Goal: Information Seeking & Learning: Check status

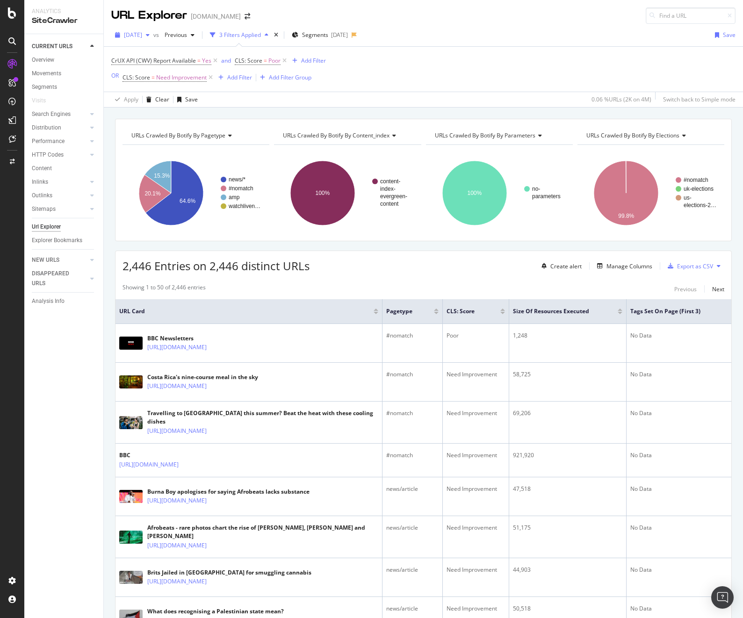
click at [142, 36] on span "[DATE]" at bounding box center [133, 35] width 18 height 8
click at [399, 66] on div "CrUX API (CWV) Report Available = Yes and CLS: Score = Poor Add Filter OR CLS: …" at bounding box center [423, 69] width 624 height 45
click at [403, 265] on div "2,446 Entries on 2,446 distinct URLs Create alert Manage Columns Export as CSV" at bounding box center [423, 262] width 616 height 23
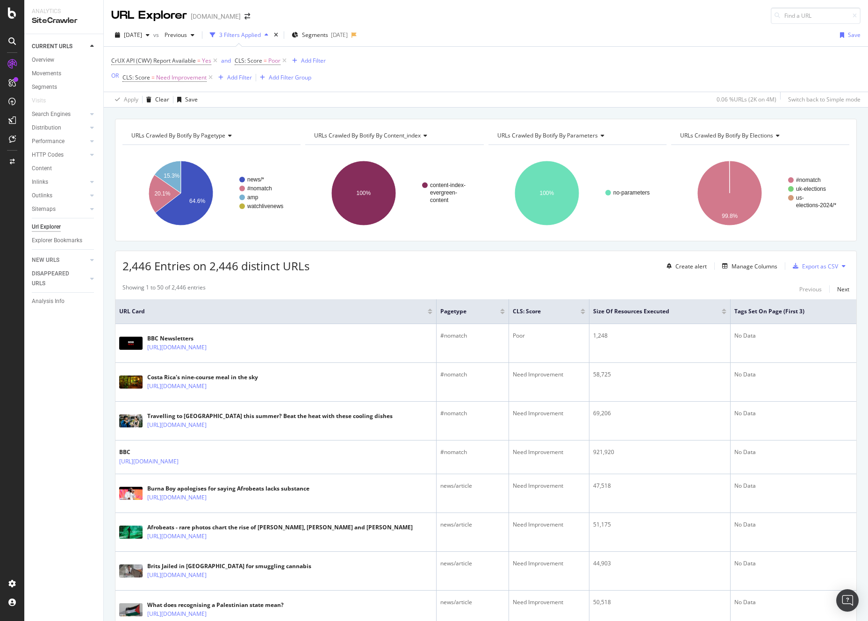
click at [549, 257] on div "2,446 Entries on 2,446 distinct URLs Create alert Manage Columns Export as CSV" at bounding box center [485, 262] width 741 height 23
click at [210, 78] on icon at bounding box center [211, 77] width 8 height 9
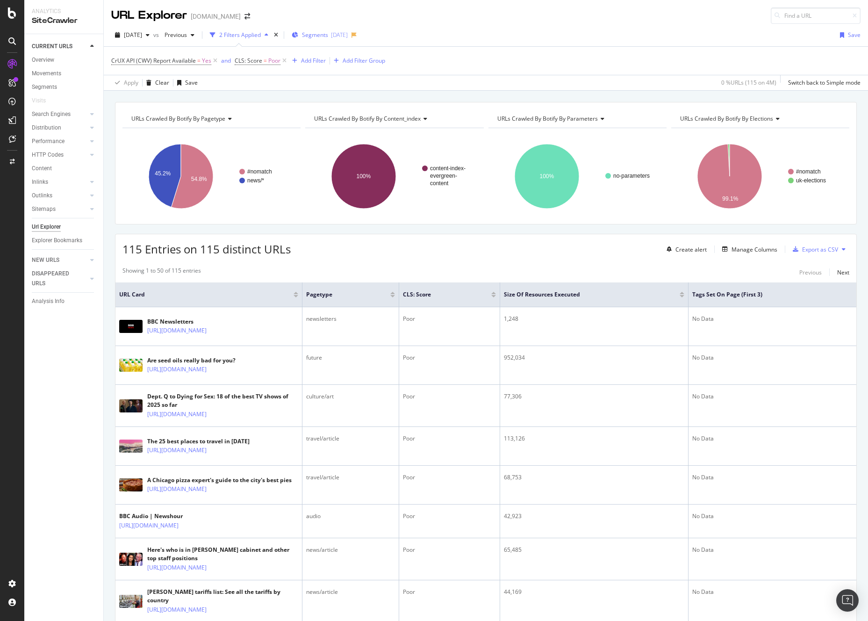
click at [331, 30] on div "Segments [DATE]" at bounding box center [320, 35] width 56 height 14
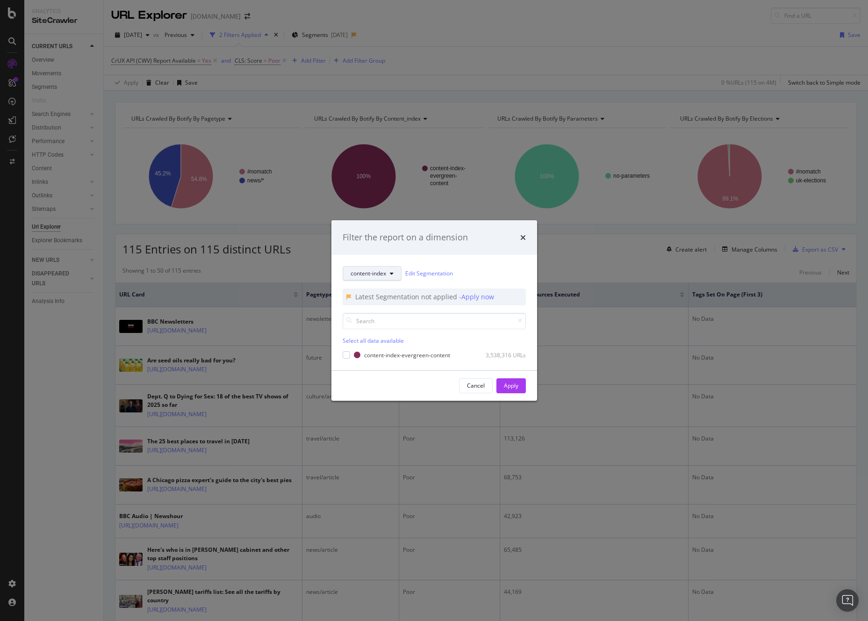
click at [392, 276] on icon "modal" at bounding box center [392, 274] width 4 height 6
click at [389, 308] on span "pagetype" at bounding box center [381, 306] width 60 height 8
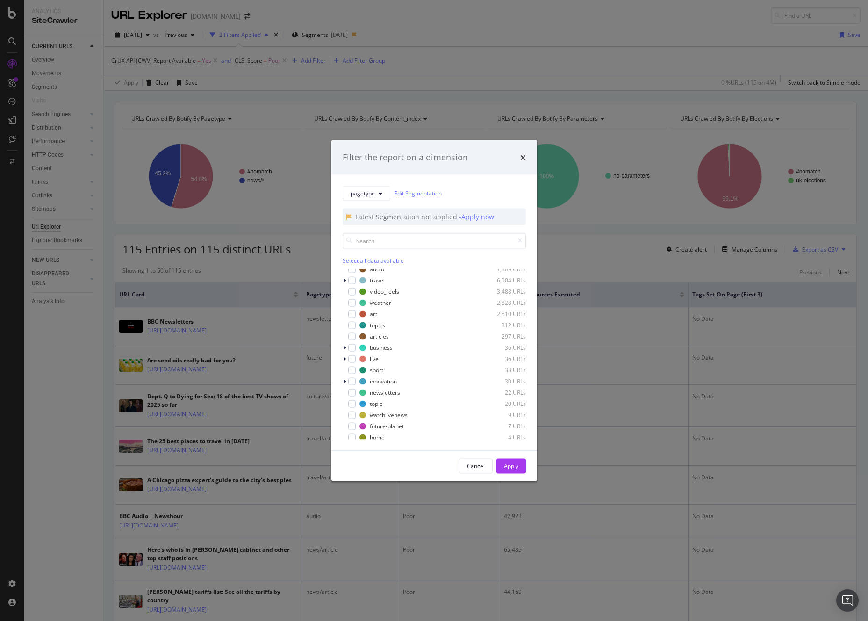
scroll to position [142, 0]
click at [476, 462] on div "Cancel" at bounding box center [476, 466] width 18 height 8
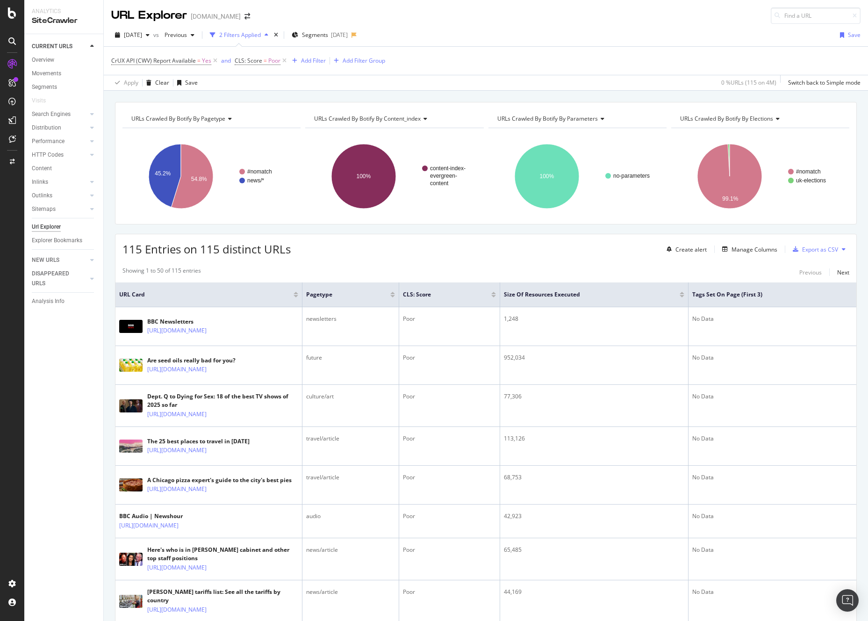
click at [426, 252] on div "115 Entries on 115 distinct URLs Create alert Manage Columns Export as CSV" at bounding box center [485, 245] width 741 height 23
click at [366, 84] on div "Apply Clear Save 0 % URLs ( 115 on 4M ) Switch back to Simple mode" at bounding box center [486, 82] width 764 height 15
click at [742, 247] on div "Manage Columns" at bounding box center [754, 249] width 46 height 8
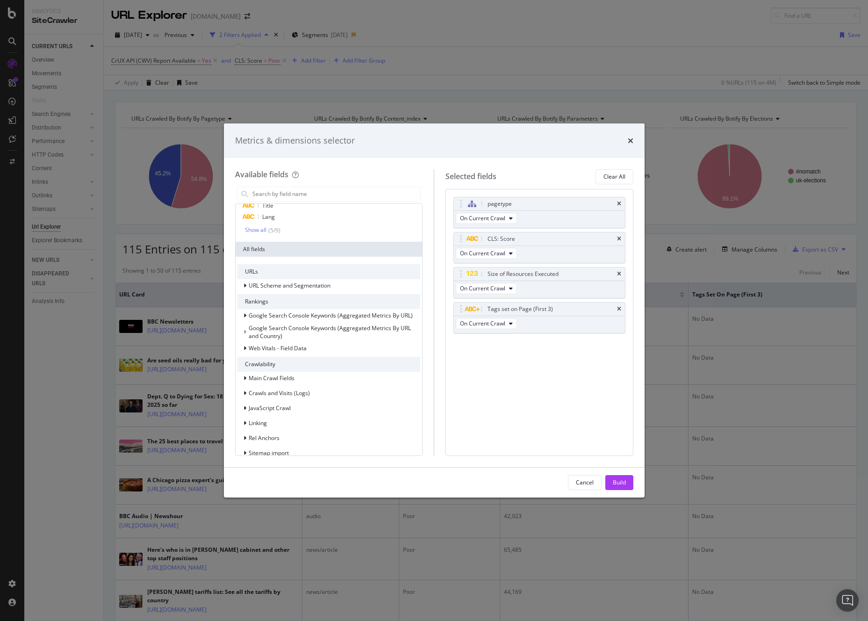
scroll to position [73, 0]
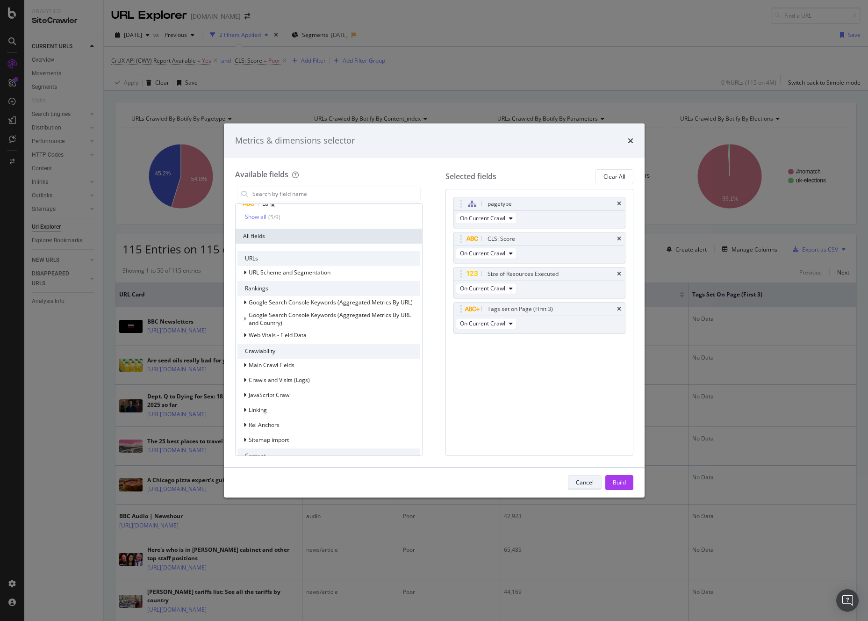
click at [588, 480] on div "Cancel" at bounding box center [585, 482] width 18 height 8
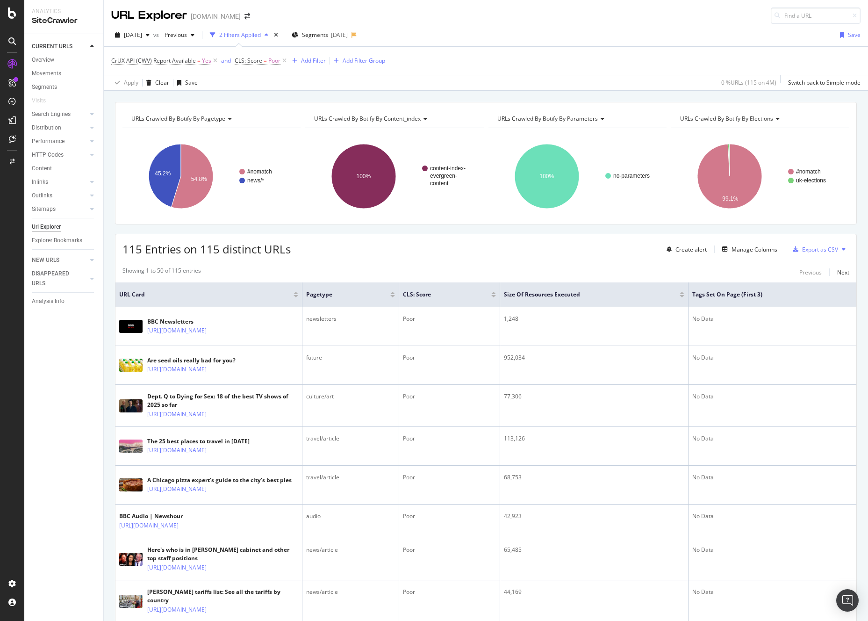
click at [455, 20] on div "URL Explorer [DOMAIN_NAME]" at bounding box center [486, 12] width 764 height 24
drag, startPoint x: 147, startPoint y: 15, endPoint x: 166, endPoint y: 15, distance: 19.2
click at [166, 15] on div "URL Explorer" at bounding box center [149, 15] width 76 height 16
click at [303, 61] on div "Add Filter" at bounding box center [313, 61] width 25 height 8
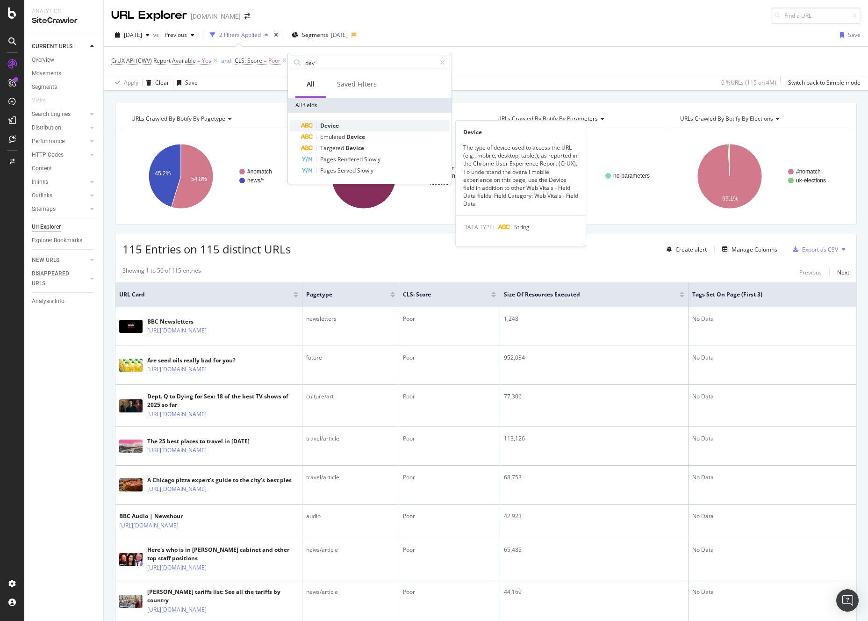
type input "dev"
click at [328, 127] on span "Device" at bounding box center [329, 126] width 19 height 8
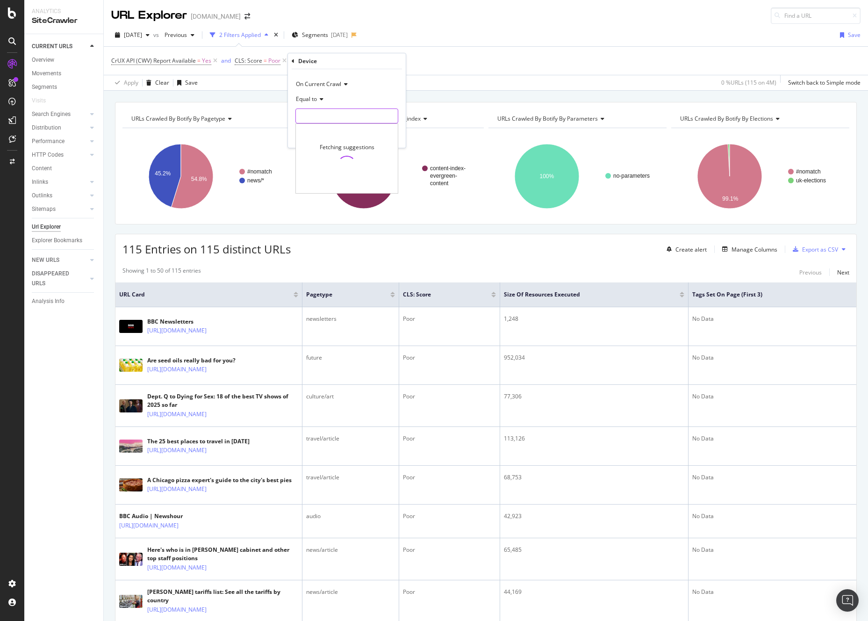
click at [330, 117] on input "text" at bounding box center [347, 115] width 102 height 15
type input "mobile"
click at [342, 130] on span "mobile" at bounding box center [330, 128] width 65 height 8
click at [391, 137] on div "Apply" at bounding box center [391, 136] width 14 height 8
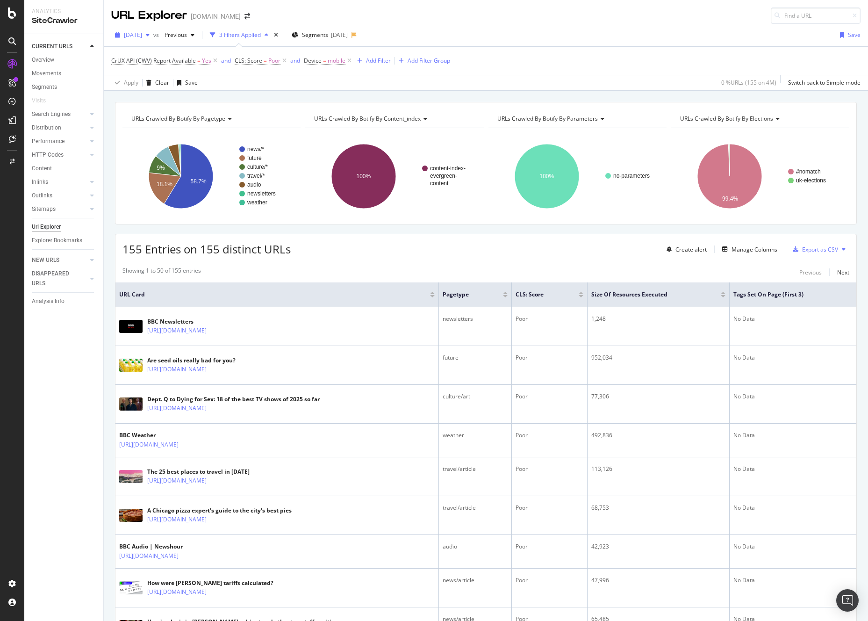
click at [142, 33] on span "2025 Aug. 13th" at bounding box center [133, 35] width 18 height 8
click at [157, 67] on div "2025 Sep. 17th" at bounding box center [168, 68] width 86 height 8
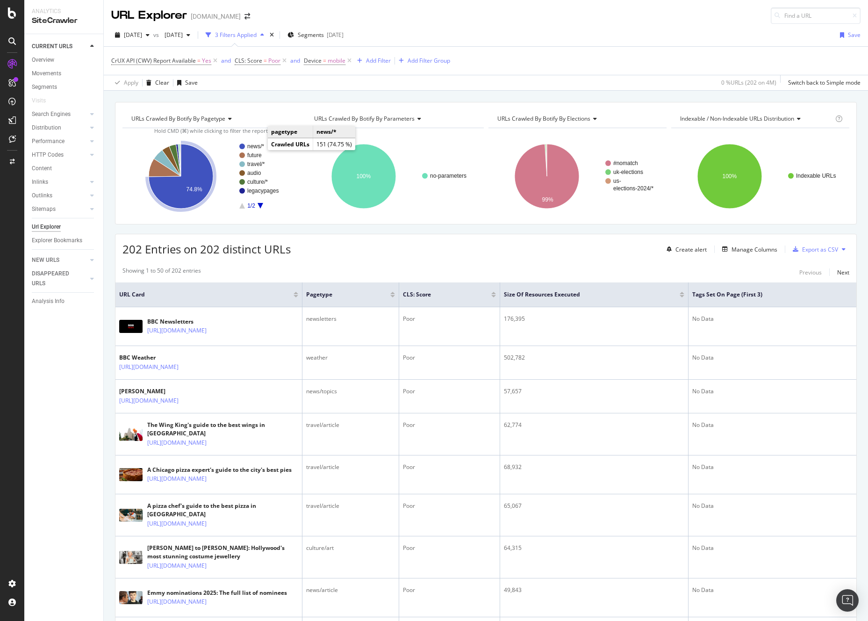
click at [256, 145] on text "news/*" at bounding box center [255, 146] width 17 height 7
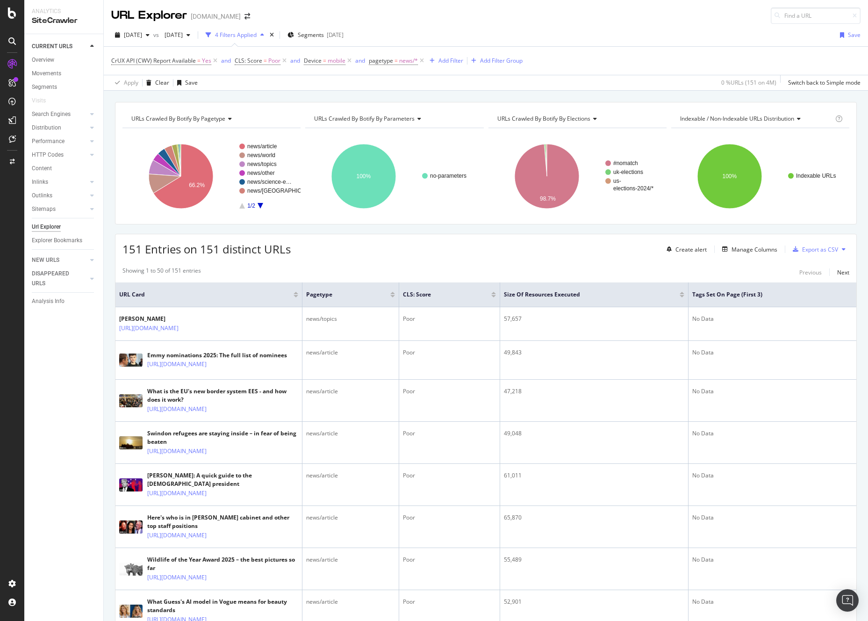
click at [606, 33] on div "2025 Sep. 17th vs 2025 Aug. 6th 4 Filters Applied Segments 2025-09-12 Save" at bounding box center [486, 37] width 764 height 19
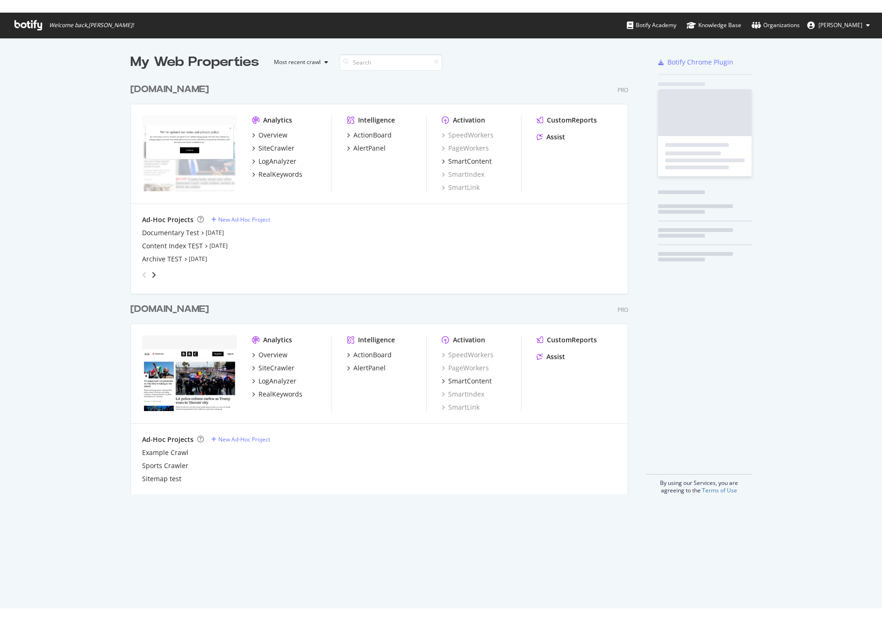
scroll to position [423, 505]
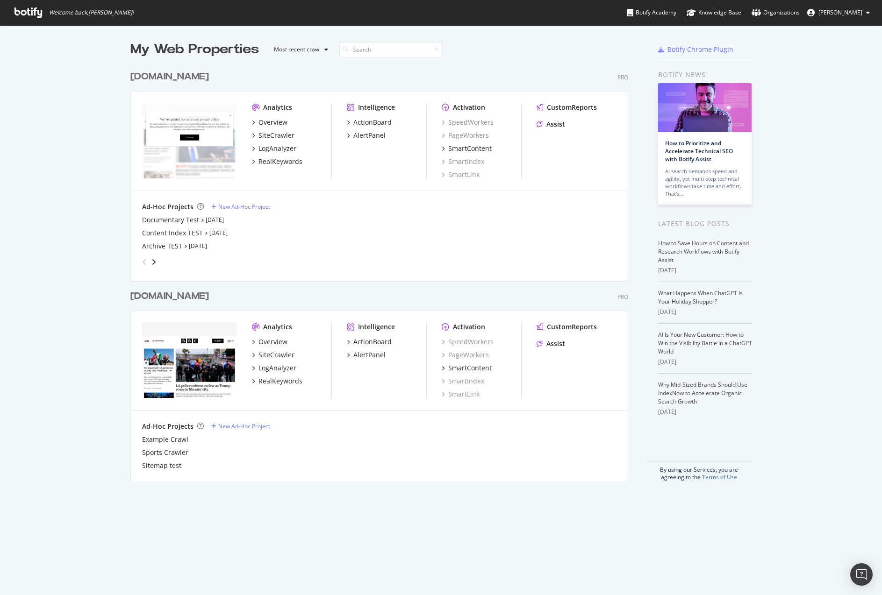
click at [31, 576] on div "My Web Properties Most recent crawl www.bbc.com Pro Analytics Overview SiteCraw…" at bounding box center [441, 310] width 882 height 570
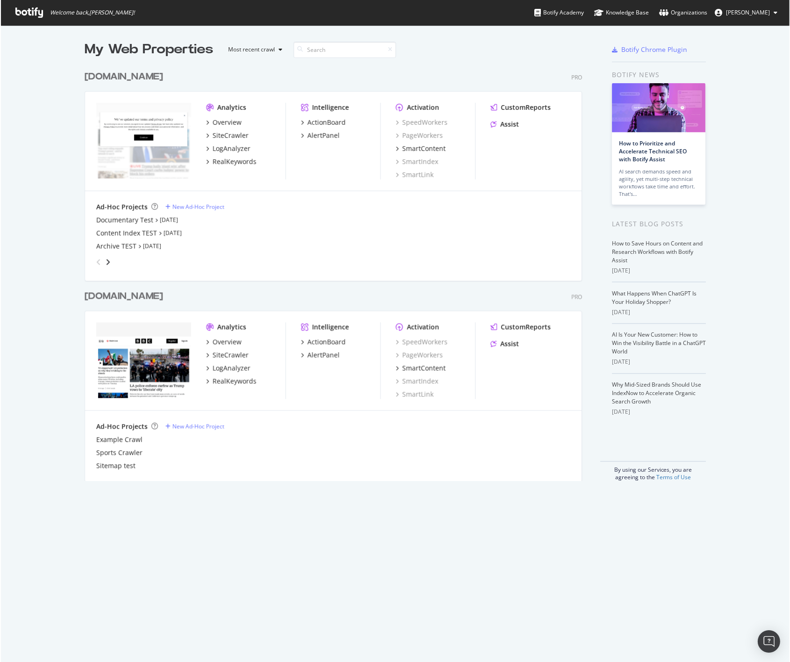
scroll to position [0, 0]
click at [147, 559] on div "My Web Properties Most recent crawl www.bbc.com Pro Analytics Overview SiteCraw…" at bounding box center [395, 343] width 791 height 636
click at [226, 136] on div "SiteCrawler" at bounding box center [231, 135] width 36 height 9
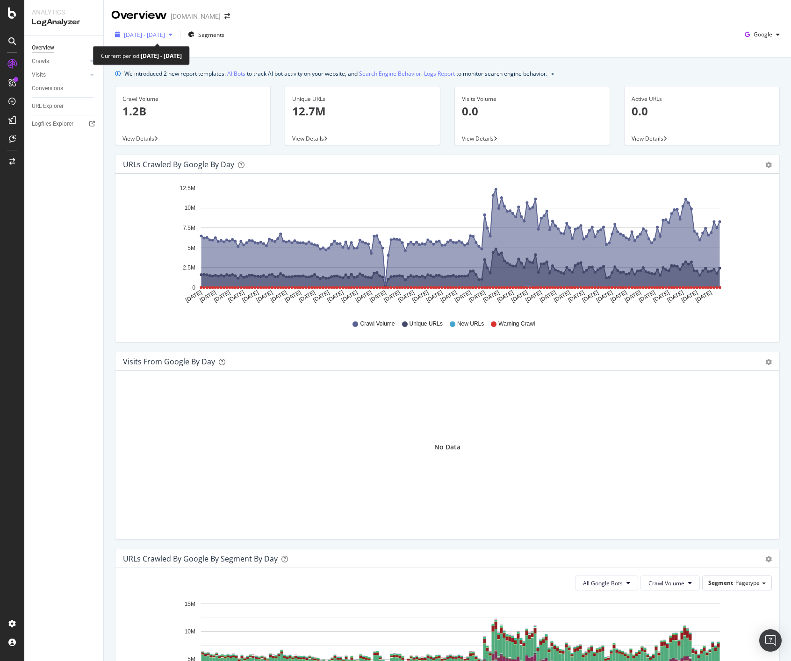
click at [134, 31] on span "2025 Mar. 16th - Sep. 15th" at bounding box center [144, 35] width 41 height 8
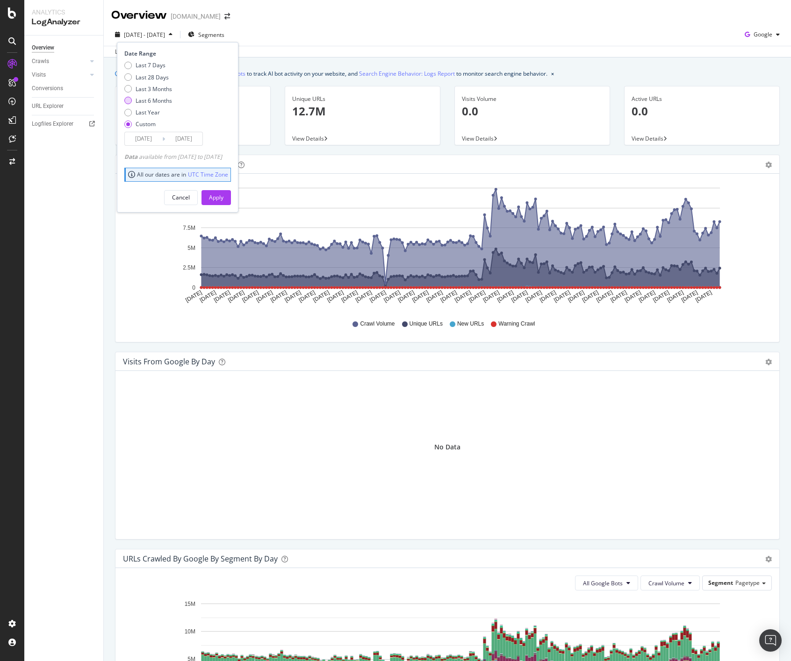
click at [159, 99] on div "Last 6 Months" at bounding box center [154, 101] width 36 height 8
type input "2025/03/18"
type input "2025/09/17"
click at [223, 197] on div "Apply" at bounding box center [216, 197] width 14 height 8
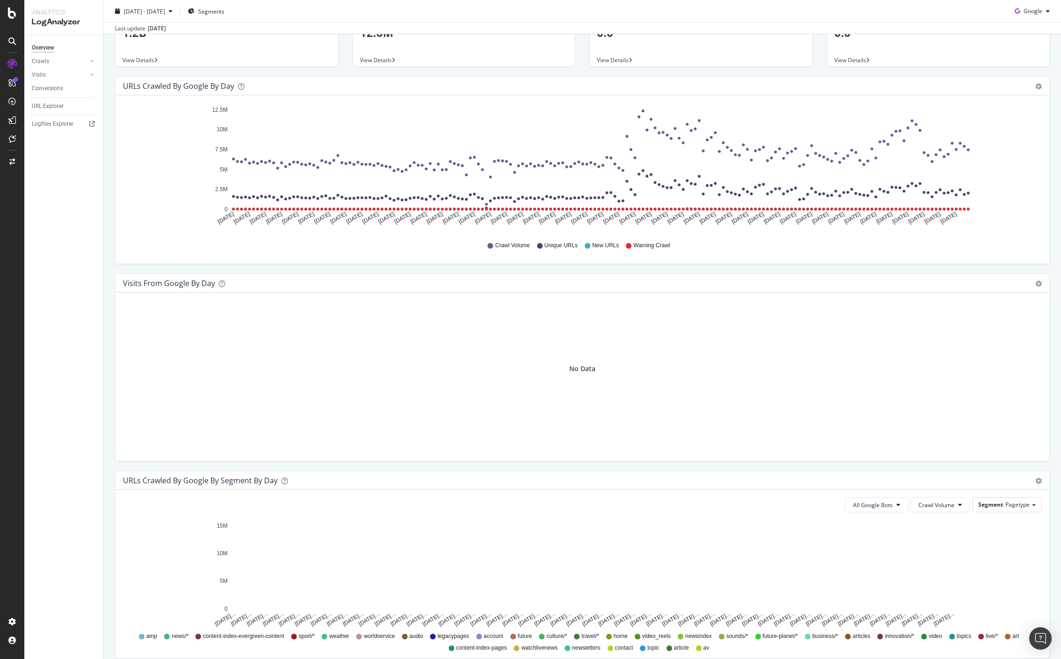
scroll to position [66, 0]
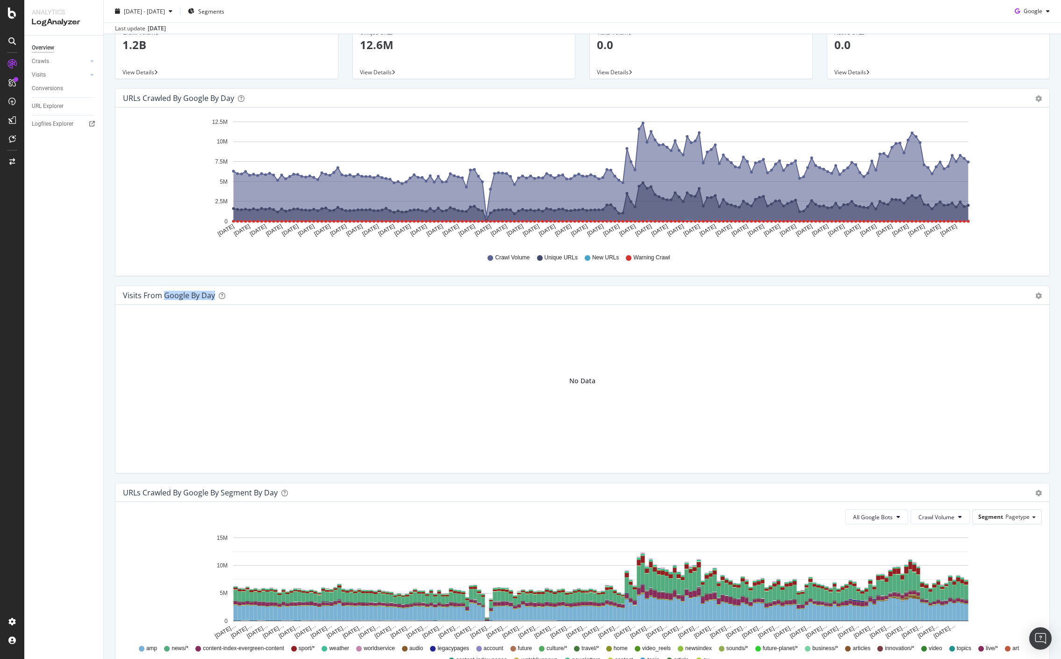
drag, startPoint x: 164, startPoint y: 298, endPoint x: 373, endPoint y: 342, distance: 214.4
click at [373, 342] on div "Visits from Google by day Area Table No Data" at bounding box center [582, 380] width 935 height 188
click at [160, 291] on div "Visits from Google by day" at bounding box center [169, 295] width 92 height 9
click at [159, 291] on div "Visits from Google by day" at bounding box center [169, 295] width 92 height 9
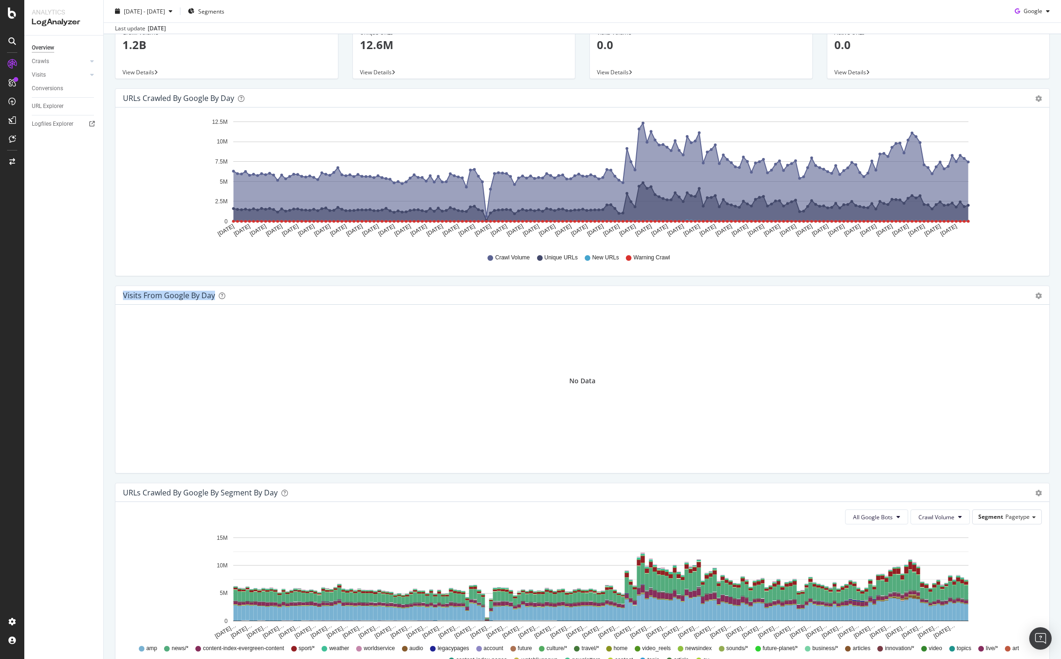
click at [159, 291] on div "Visits from Google by day" at bounding box center [169, 295] width 92 height 9
drag, startPoint x: 553, startPoint y: 351, endPoint x: 622, endPoint y: 380, distance: 74.9
click at [622, 380] on div "No Data" at bounding box center [582, 380] width 919 height 137
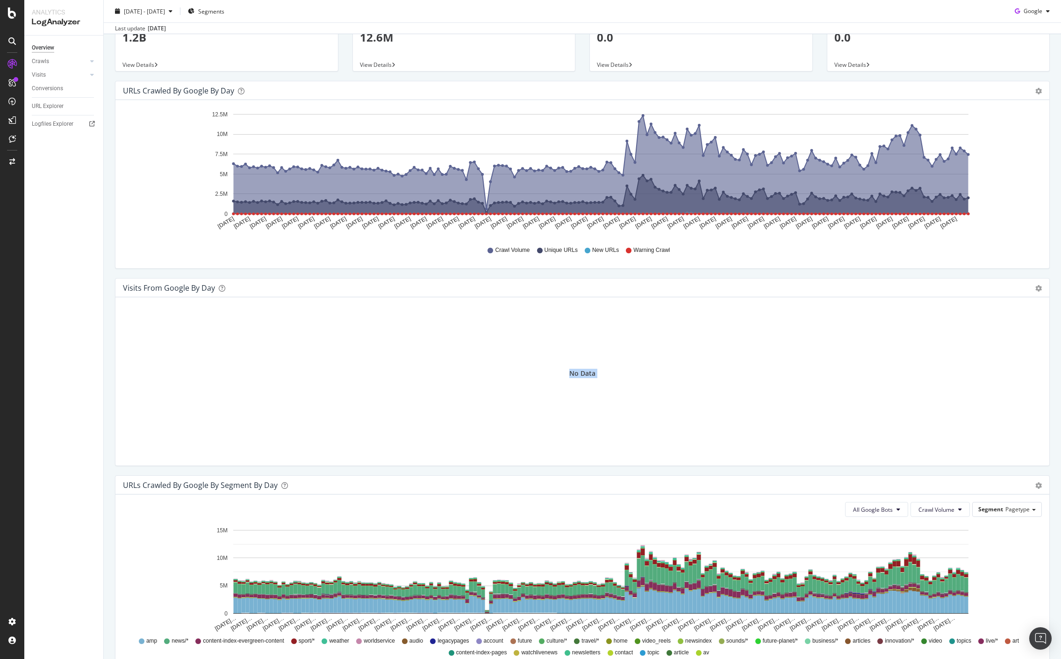
scroll to position [74, 0]
click at [581, 373] on div "No Data" at bounding box center [582, 372] width 26 height 9
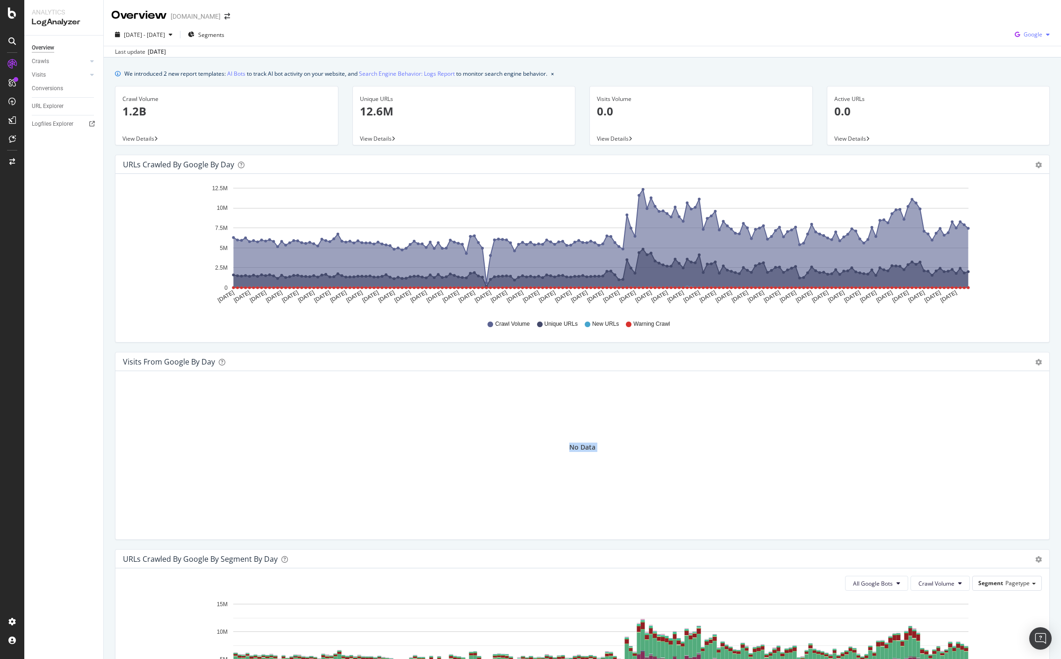
click at [790, 35] on span "Google" at bounding box center [1033, 34] width 19 height 8
click at [790, 71] on span "Bing" at bounding box center [1033, 70] width 35 height 8
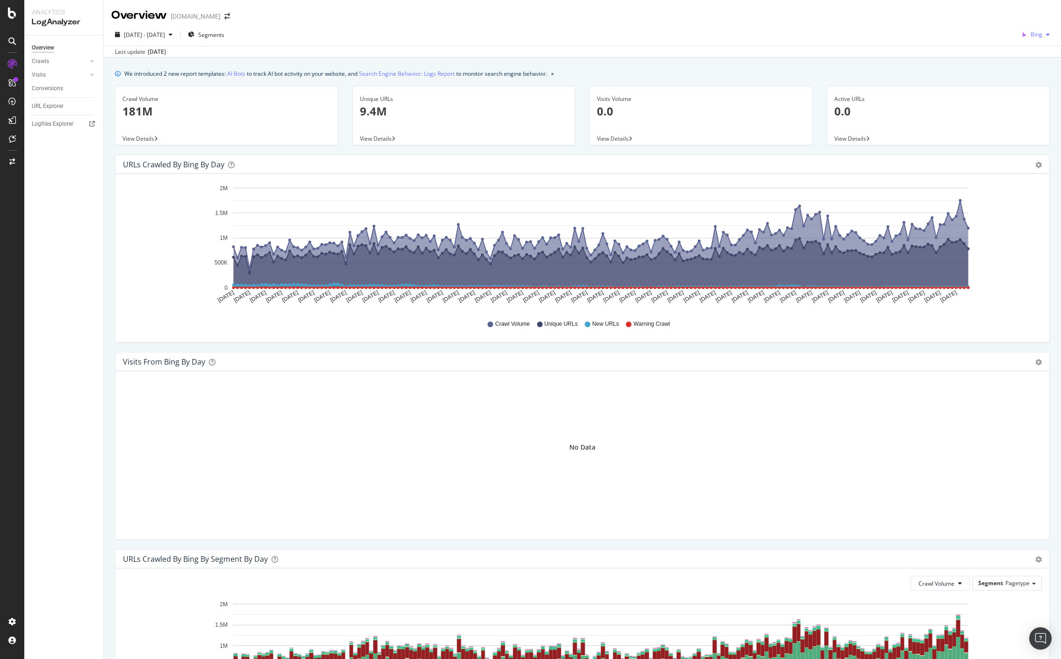
click at [790, 32] on span "Bing" at bounding box center [1037, 34] width 12 height 8
click at [790, 52] on span "Google" at bounding box center [1033, 53] width 35 height 8
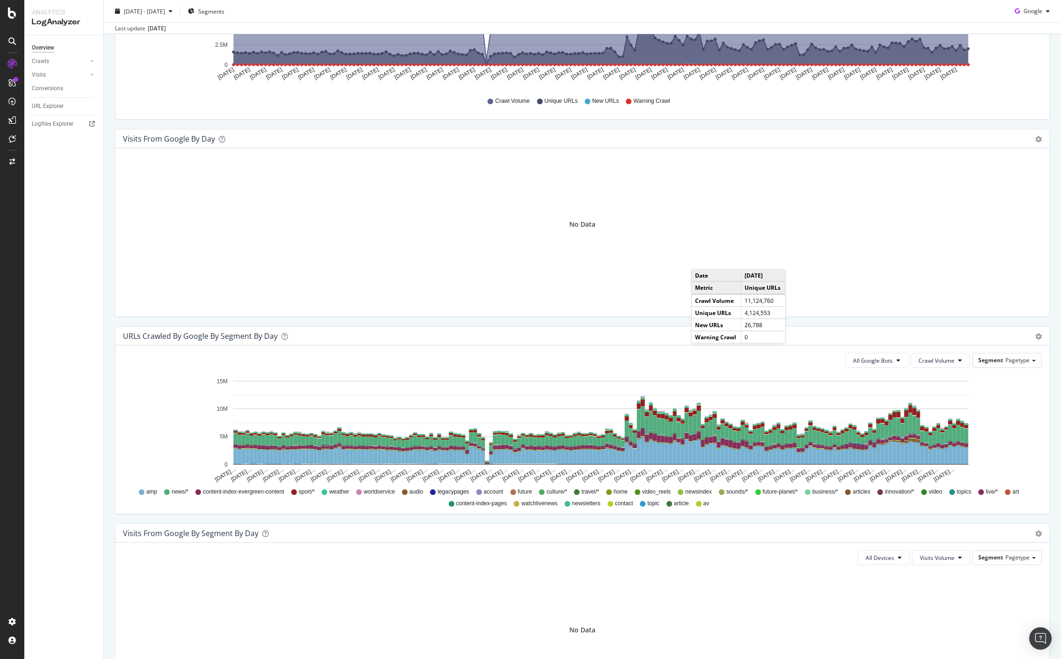
scroll to position [227, 0]
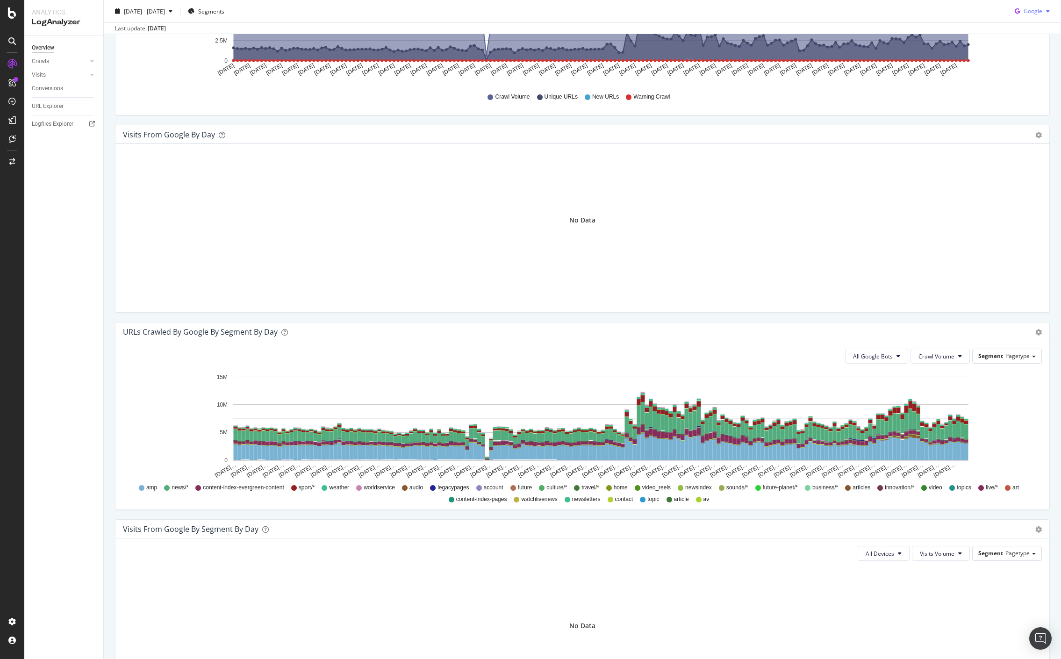
click at [790, 8] on icon "button" at bounding box center [1017, 11] width 13 height 13
click at [790, 107] on div "Crawl Volume Unique URLs New URLs Warning Crawl" at bounding box center [583, 96] width 910 height 21
click at [710, 340] on div "URLs Crawled by Google By Segment By Day Timeline (by Value) Table" at bounding box center [582, 331] width 934 height 19
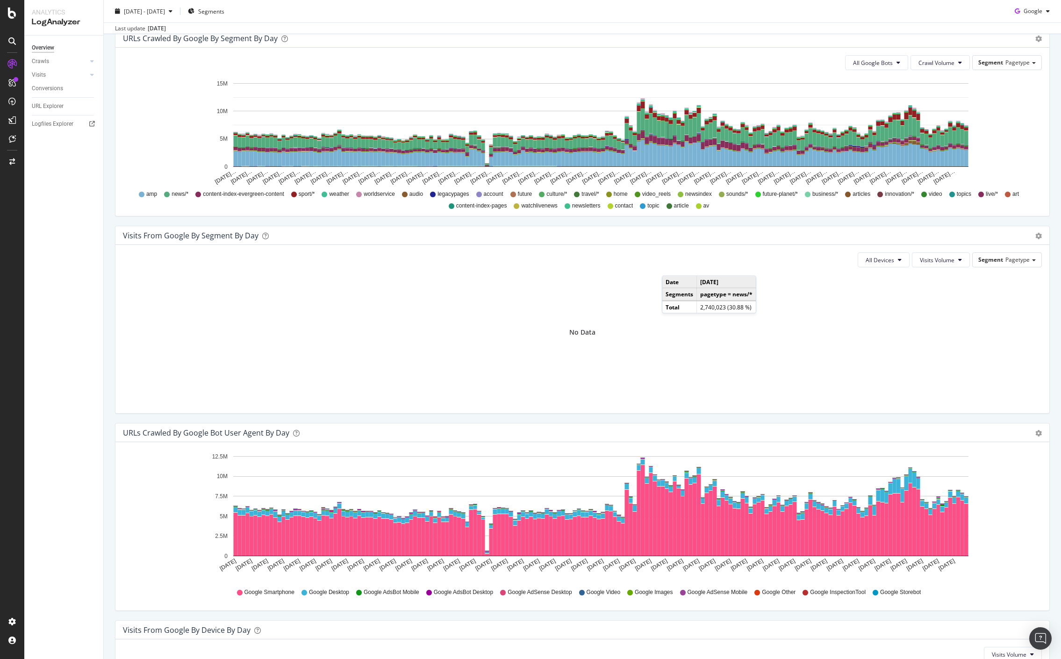
scroll to position [598, 0]
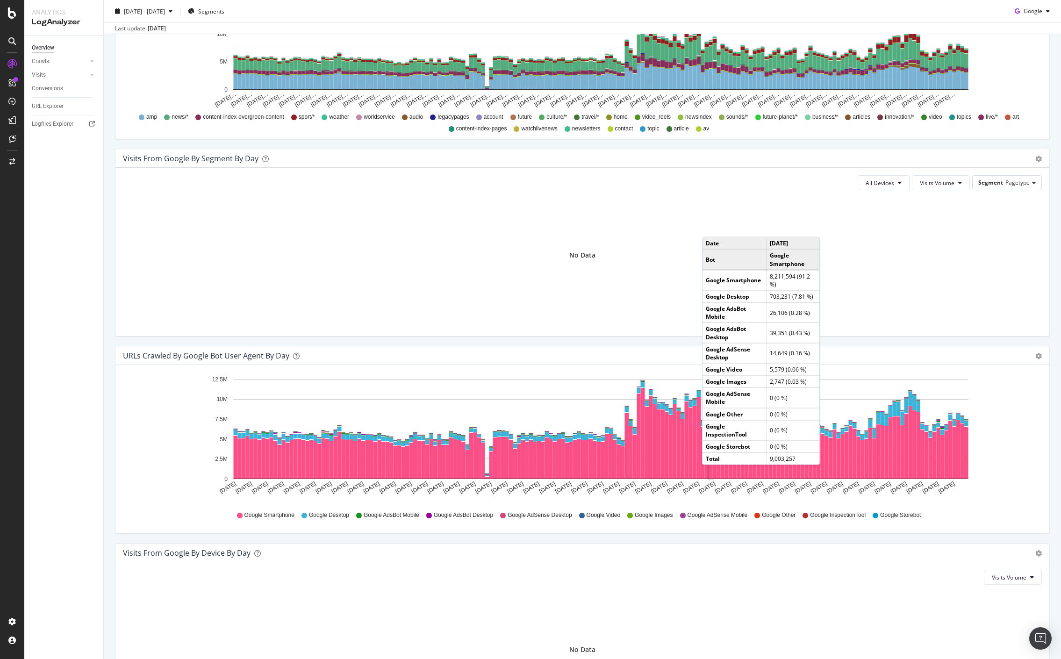
click at [790, 255] on div "No Data" at bounding box center [582, 255] width 919 height 115
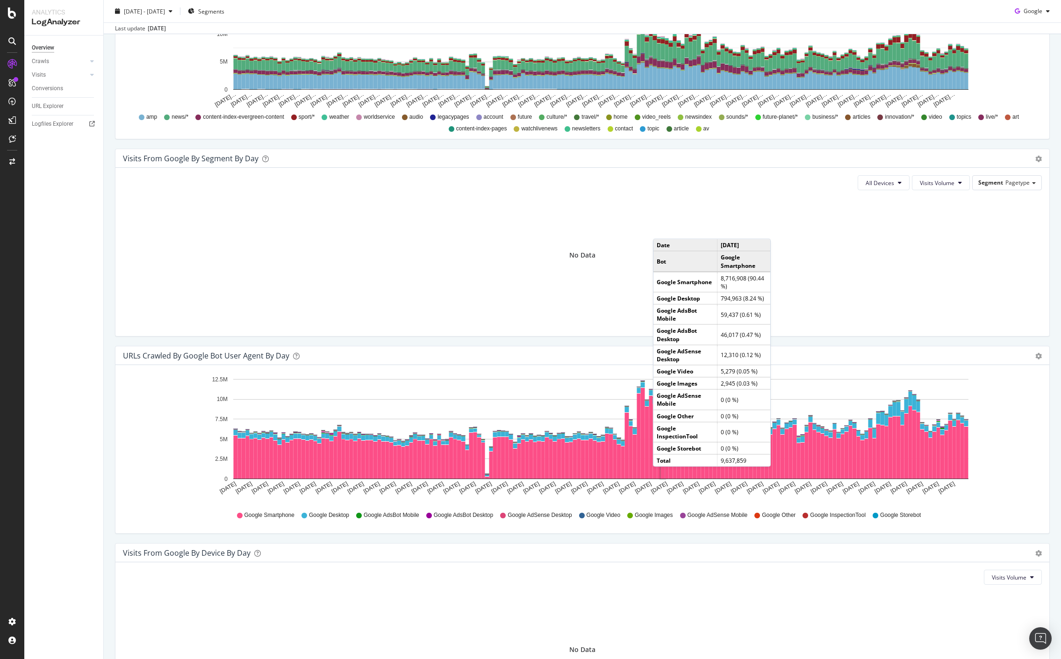
click at [790, 259] on div "No Data" at bounding box center [582, 255] width 919 height 115
click at [790, 150] on div "Visits from Google By Segment By Day Timeline (by Value) Table" at bounding box center [582, 158] width 934 height 19
